Goal: Task Accomplishment & Management: Manage account settings

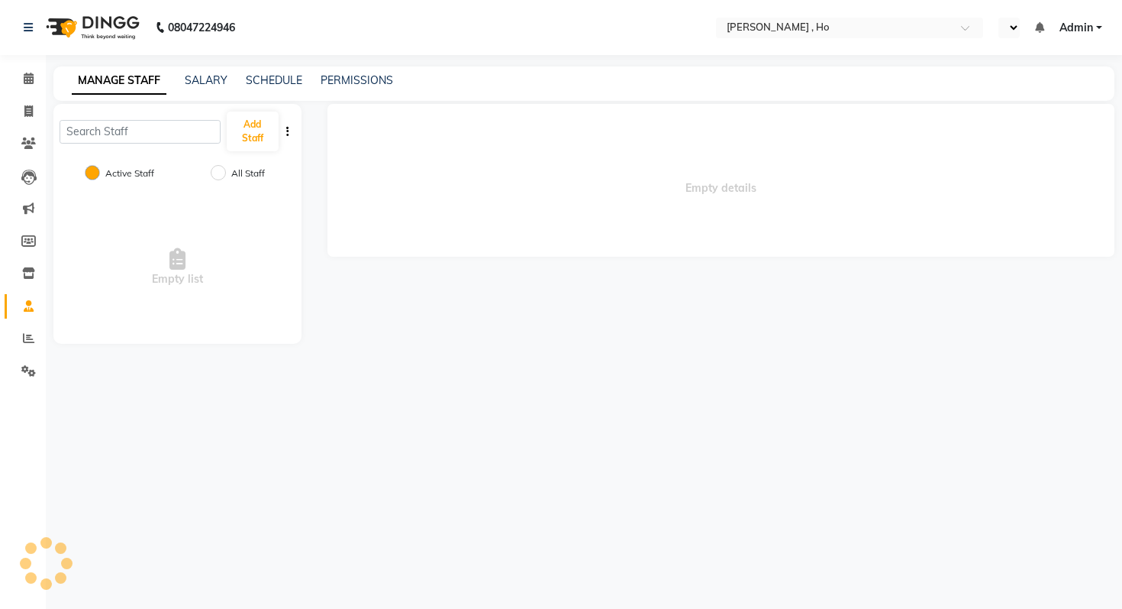
select select "en"
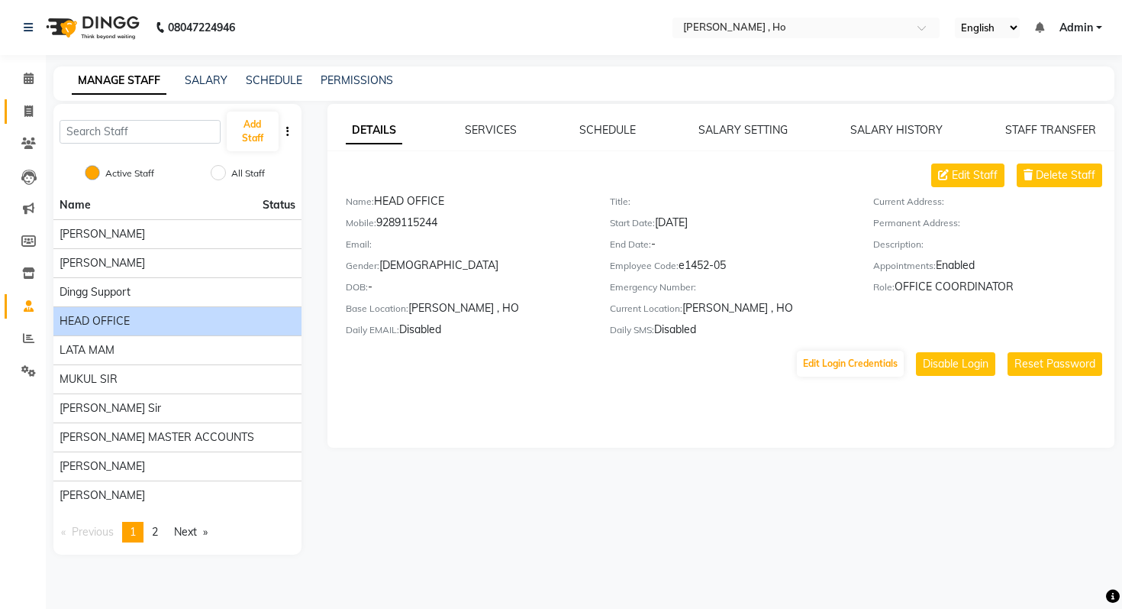
click at [34, 119] on span at bounding box center [28, 112] width 27 height 18
select select "3635"
select select "service"
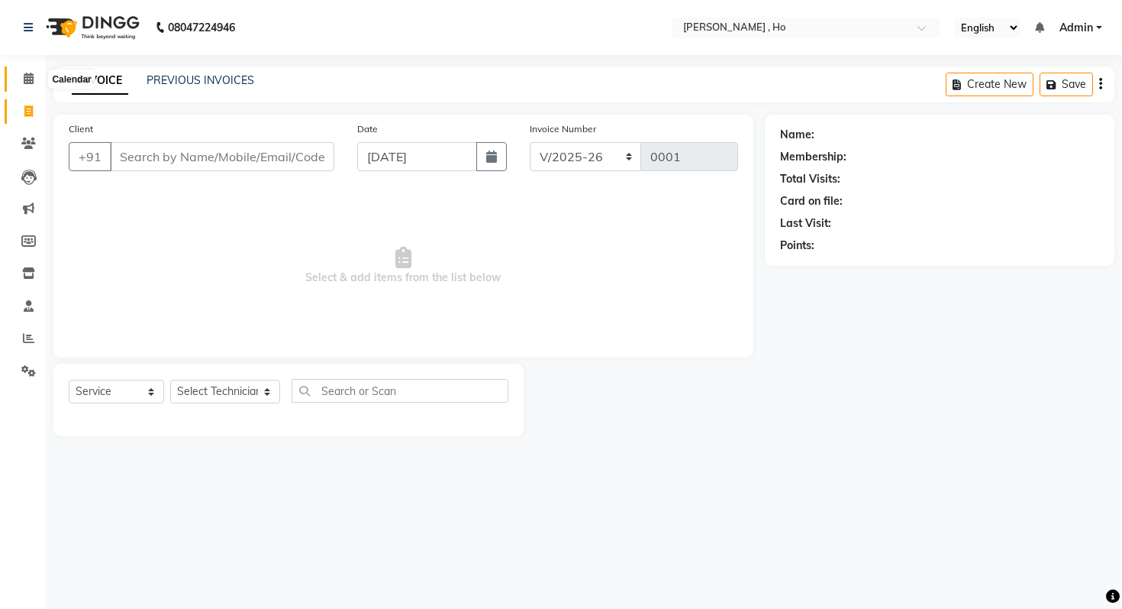
click at [25, 75] on icon at bounding box center [29, 78] width 10 height 11
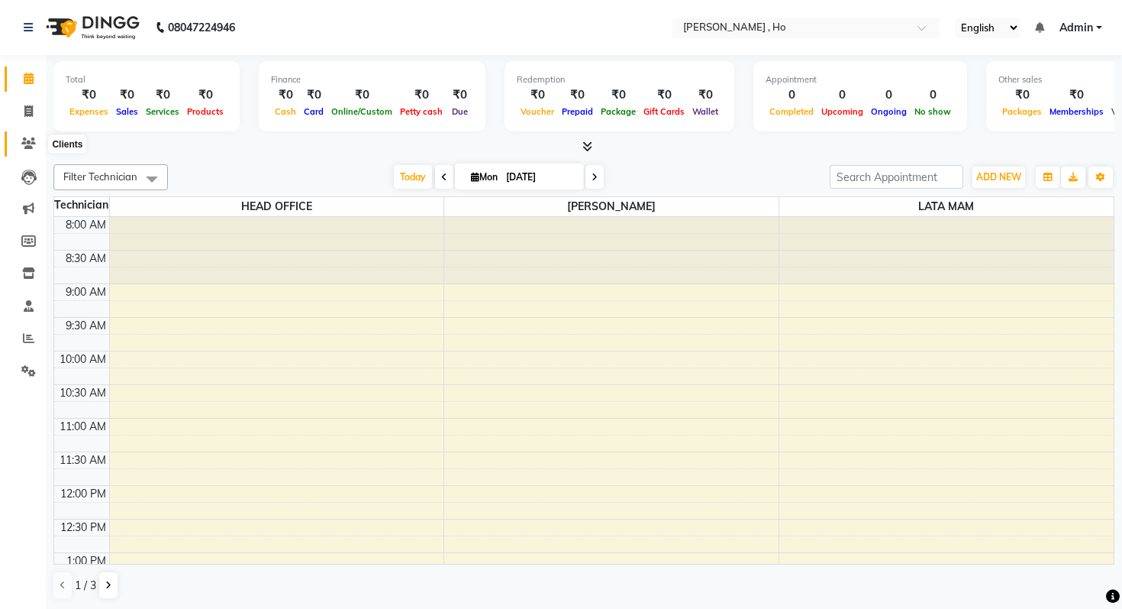
click at [28, 140] on icon at bounding box center [28, 142] width 15 height 11
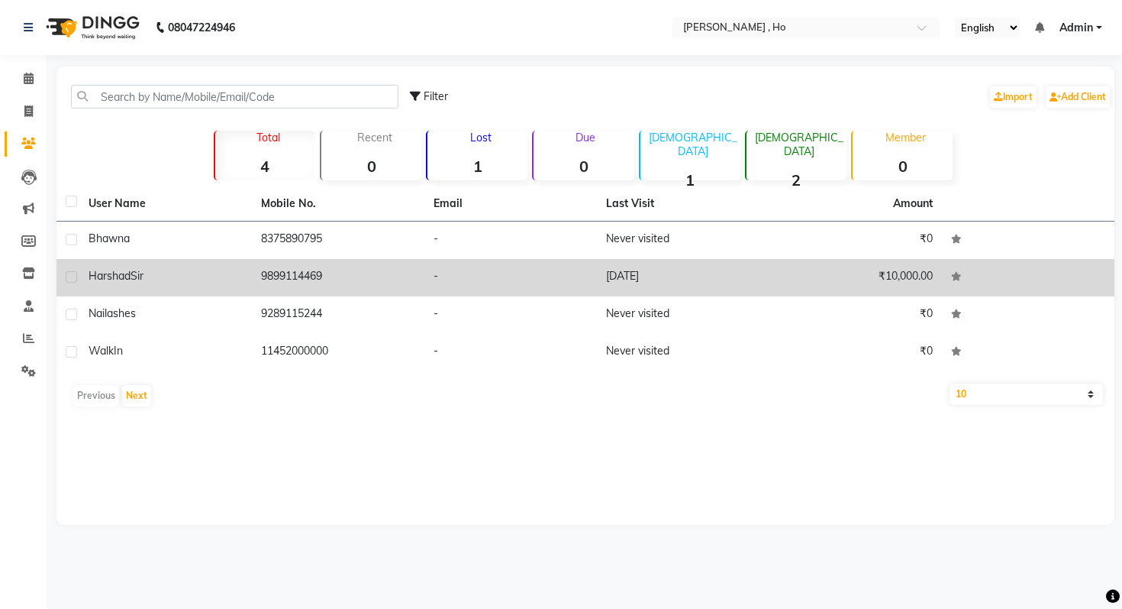
click at [303, 286] on td "9899114469" at bounding box center [338, 277] width 173 height 37
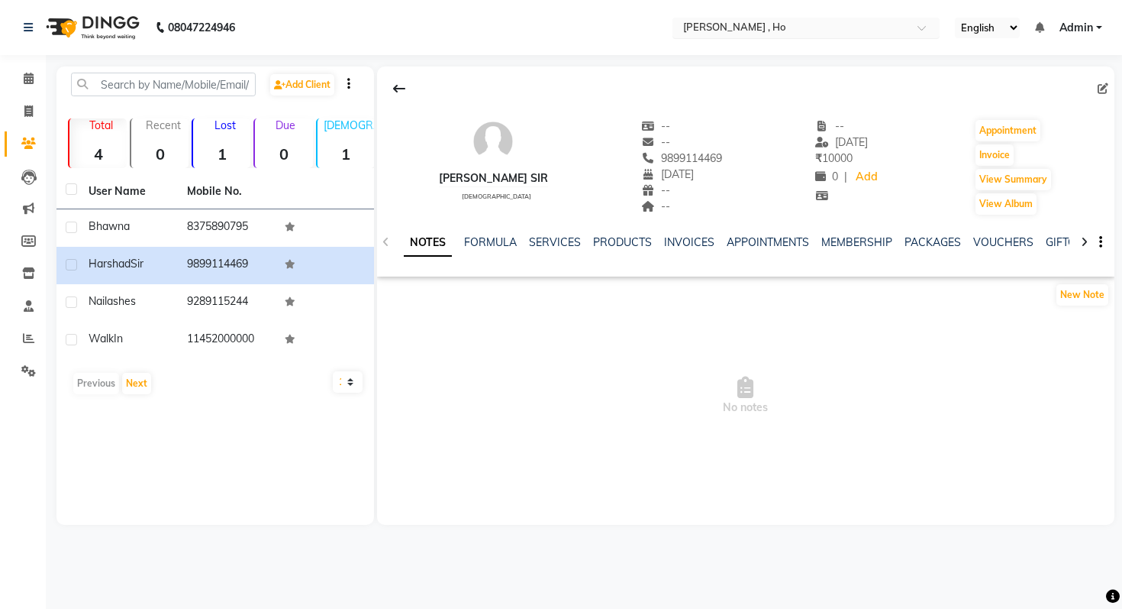
click at [826, 24] on input "text" at bounding box center [790, 28] width 221 height 15
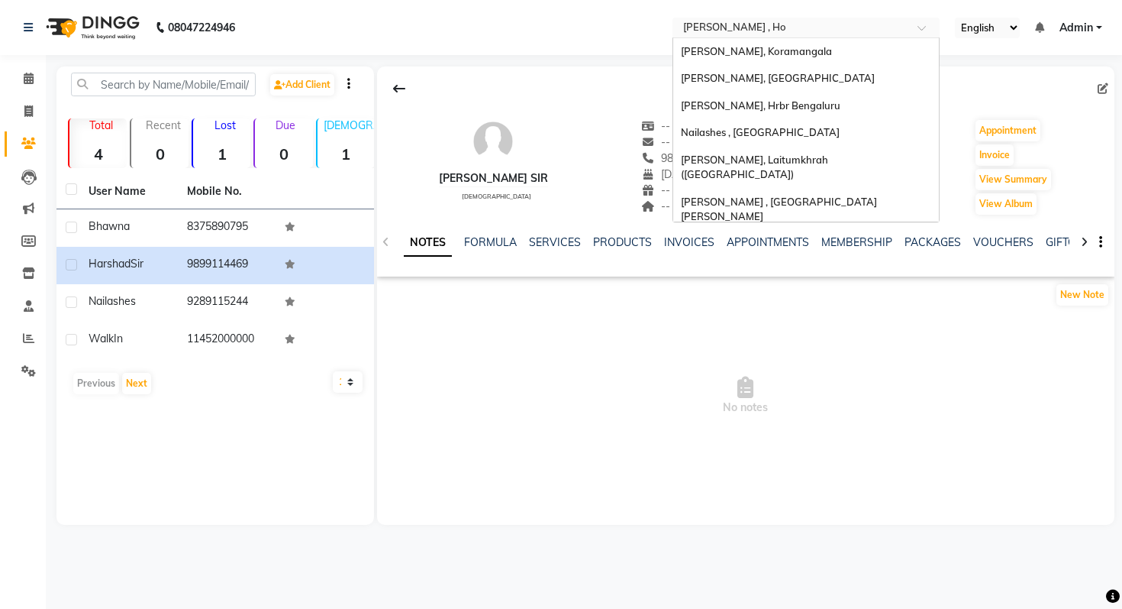
scroll to position [379, 0]
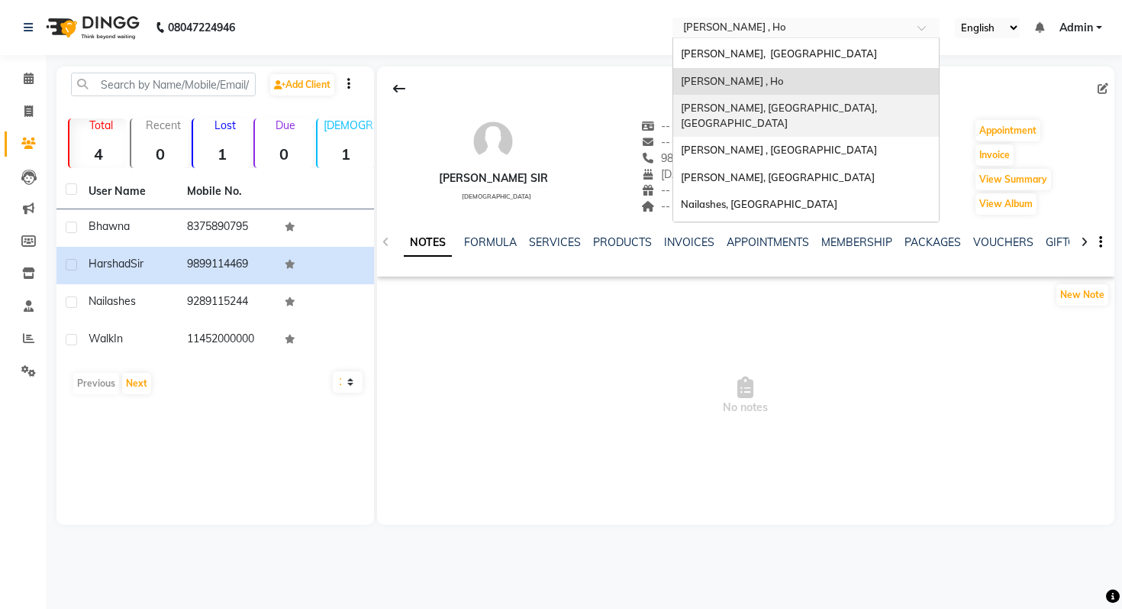
click at [802, 95] on div "[PERSON_NAME], [GEOGRAPHIC_DATA], [GEOGRAPHIC_DATA]" at bounding box center [806, 116] width 266 height 42
